Goal: Navigation & Orientation: Go to known website

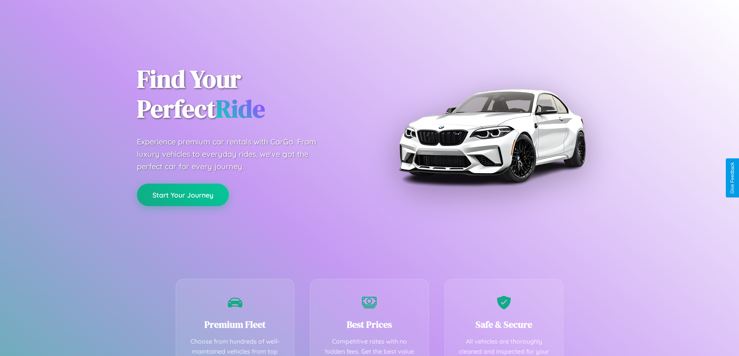
click at [183, 195] on button "Start Your Journey" at bounding box center [183, 195] width 92 height 22
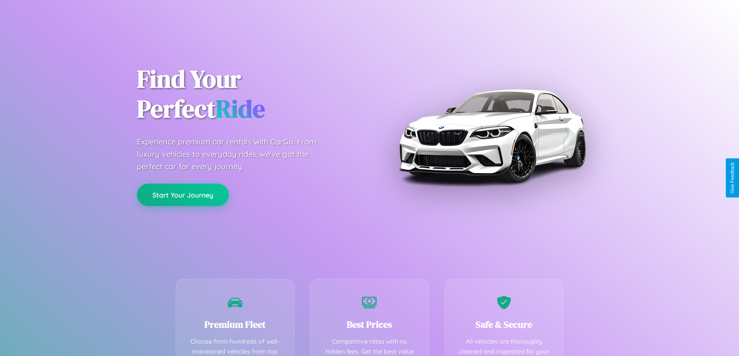
click at [183, 195] on button "Start Your Journey" at bounding box center [183, 195] width 92 height 22
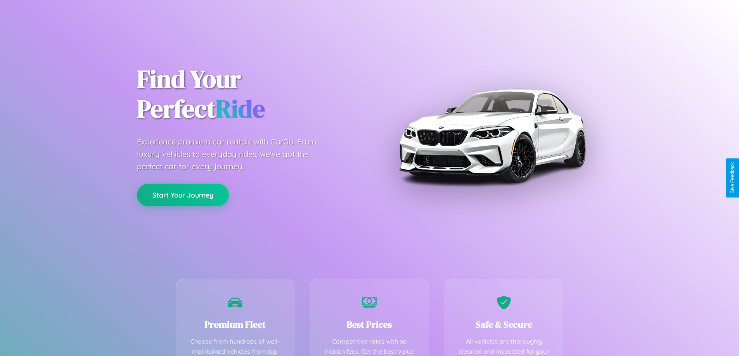
click at [183, 195] on button "Start Your Journey" at bounding box center [183, 195] width 92 height 22
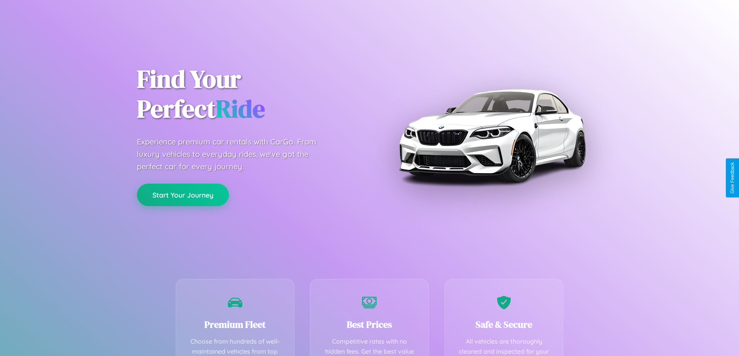
click at [183, 195] on button "Start Your Journey" at bounding box center [183, 195] width 92 height 22
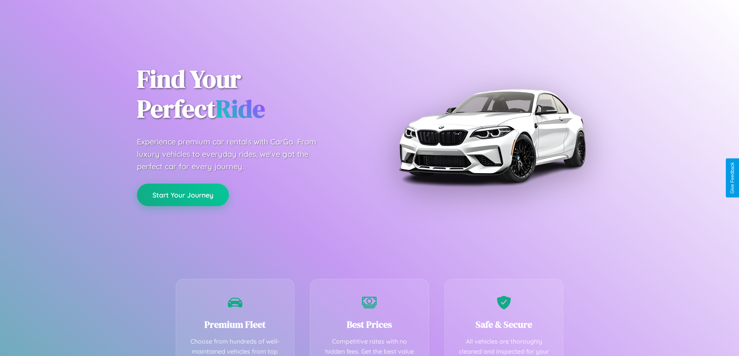
click at [183, 195] on button "Start Your Journey" at bounding box center [183, 195] width 92 height 22
